Goal: Check status: Check status

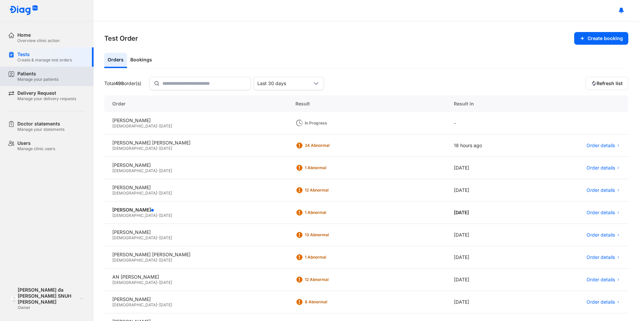
click at [31, 78] on div "Manage your patients" at bounding box center [37, 79] width 41 height 5
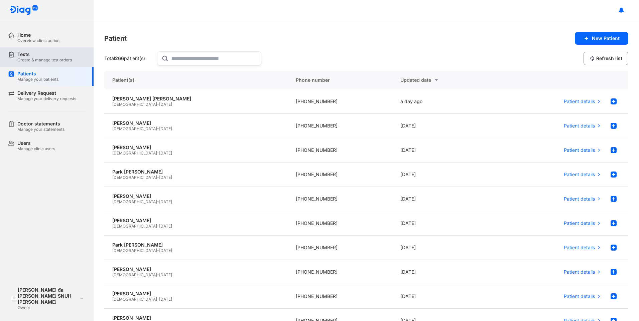
click at [51, 62] on div "Create & manage test orders" at bounding box center [44, 59] width 54 height 5
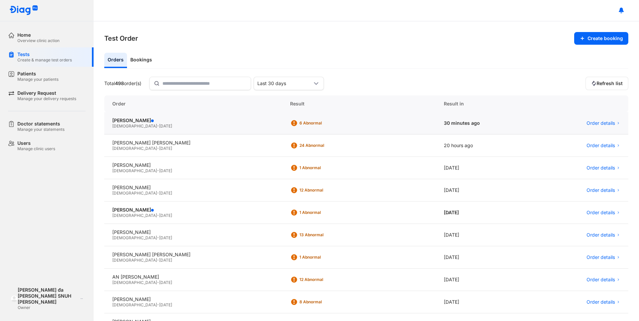
click at [282, 124] on div "6 Abnormal" at bounding box center [359, 123] width 154 height 22
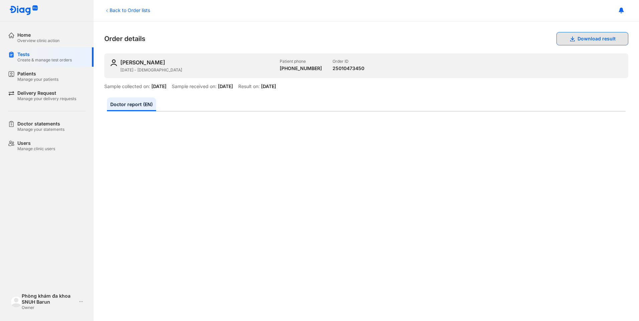
click at [584, 41] on button "Download result" at bounding box center [592, 38] width 72 height 13
click at [384, 72] on div "RYU KYUNG TAE 27/10/1971 - Male Patient phone +84901196746 Order ID 25010473450" at bounding box center [366, 65] width 524 height 25
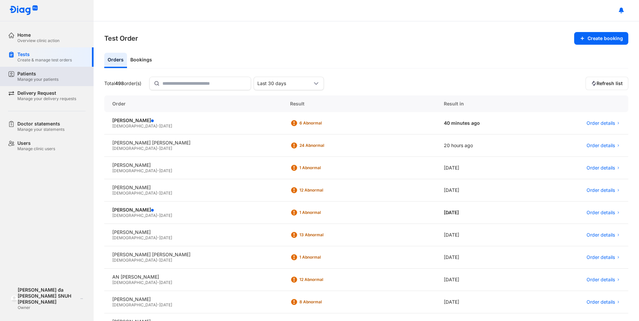
click at [35, 76] on div "Patients" at bounding box center [37, 74] width 41 height 6
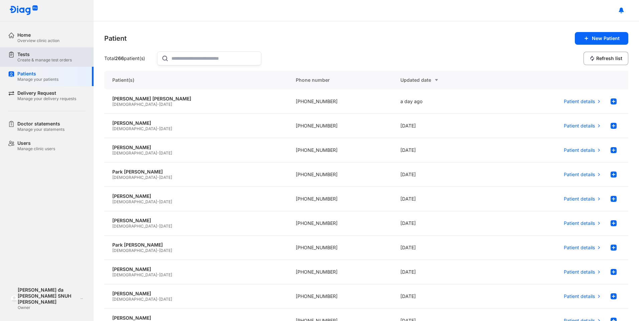
click at [29, 62] on div "Create & manage test orders" at bounding box center [44, 59] width 54 height 5
